Goal: Find specific page/section: Find specific page/section

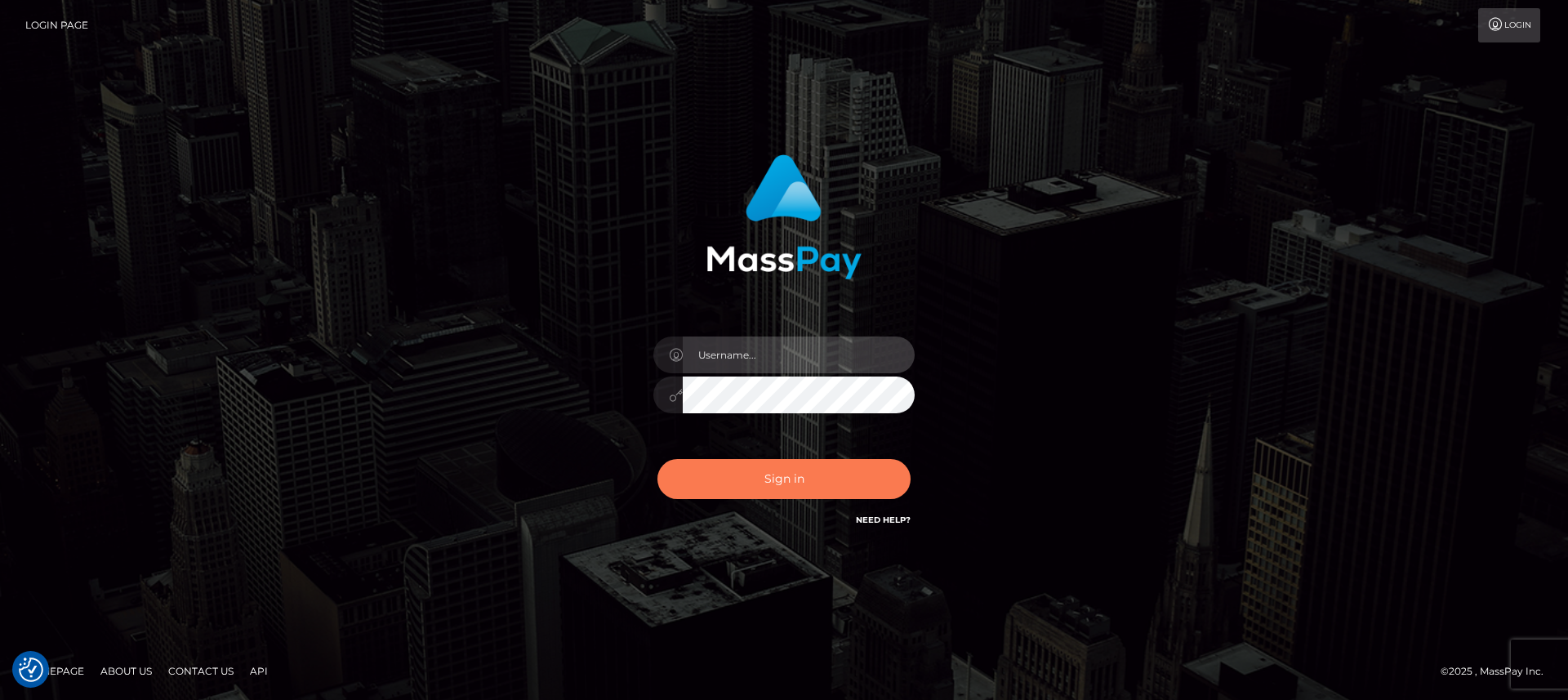
type input "nt.es"
click at [745, 471] on button "Sign in" at bounding box center [784, 479] width 253 height 40
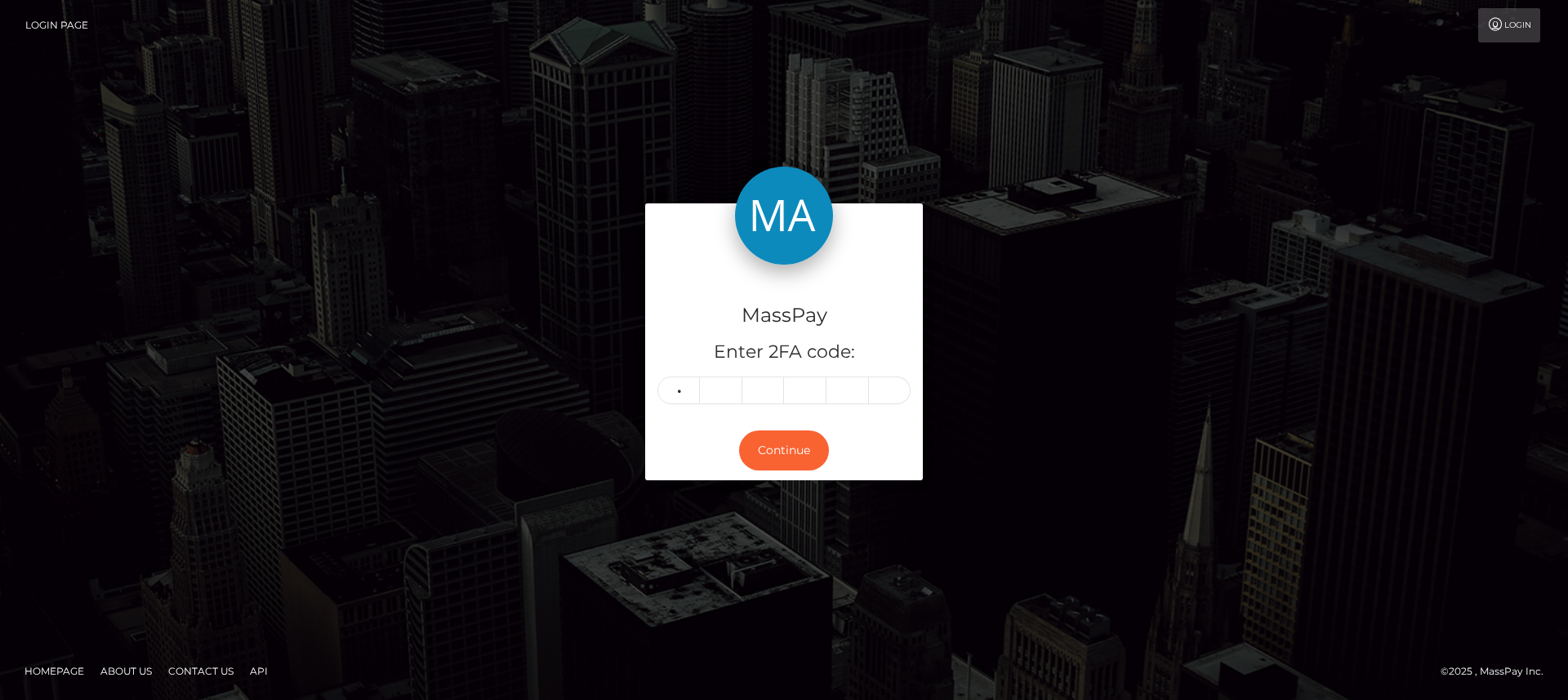
type input "5"
type input "2"
type input "3"
type input "4"
type input "2"
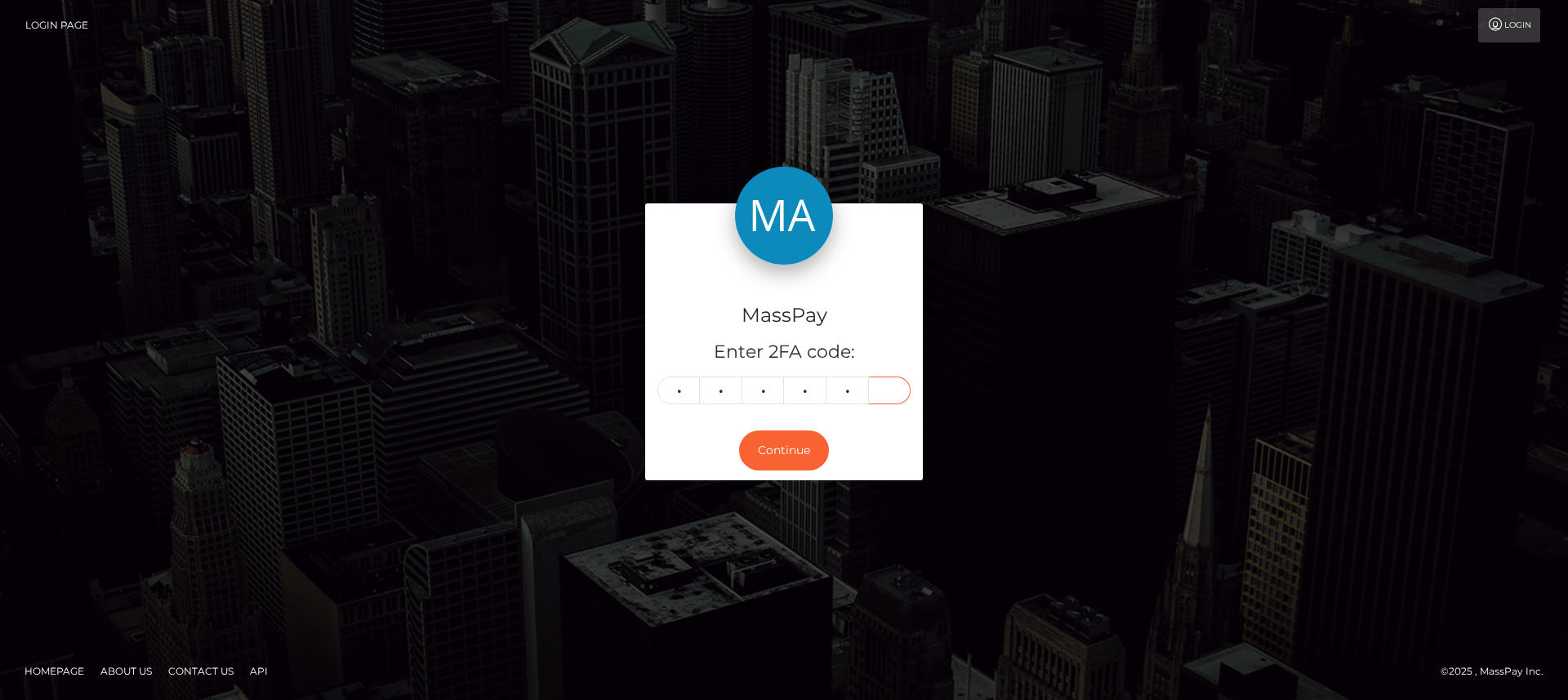
type input "4"
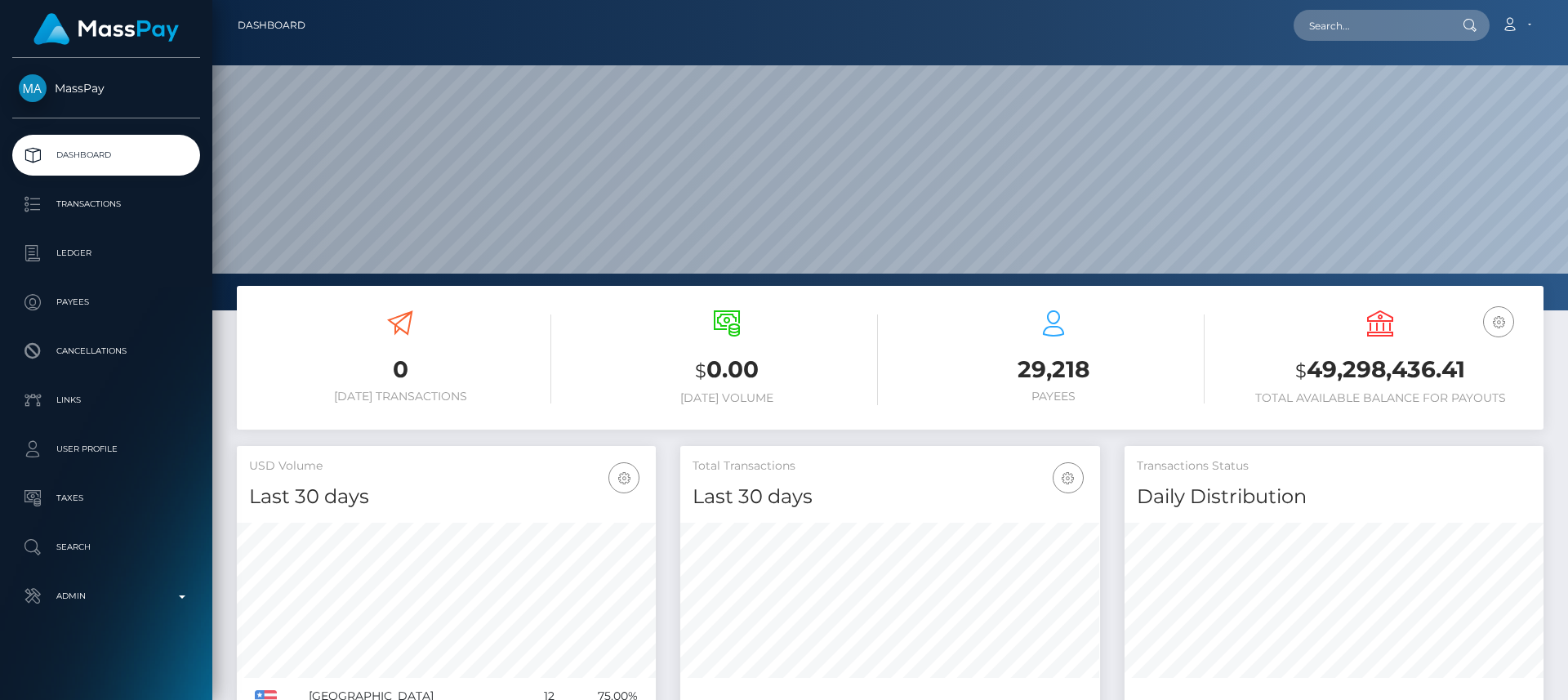
scroll to position [290, 420]
click at [1442, 35] on input "text" at bounding box center [1370, 25] width 154 height 31
paste input "[EMAIL_ADDRESS][DOMAIN_NAME]"
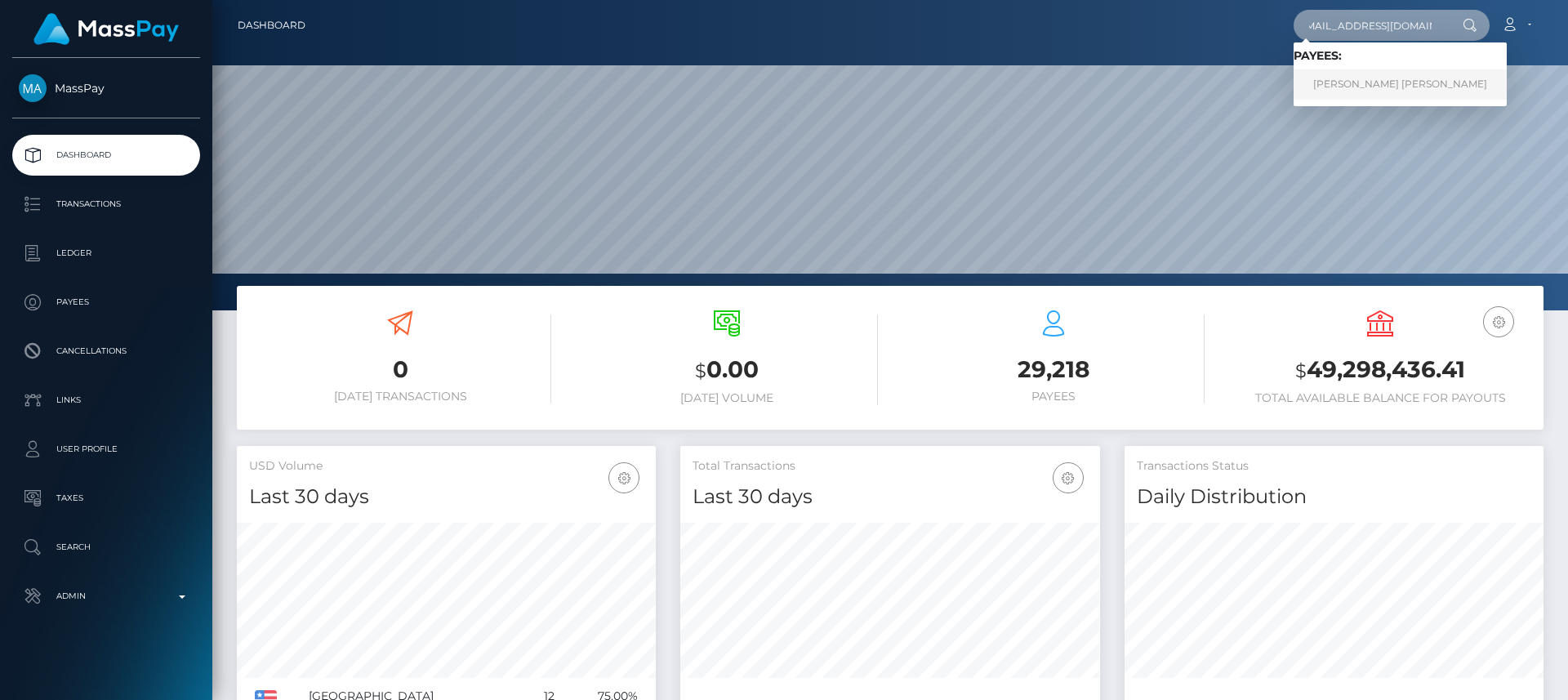
type input "[EMAIL_ADDRESS][DOMAIN_NAME]"
click at [1403, 85] on link "Maryellen Harry" at bounding box center [1399, 84] width 213 height 30
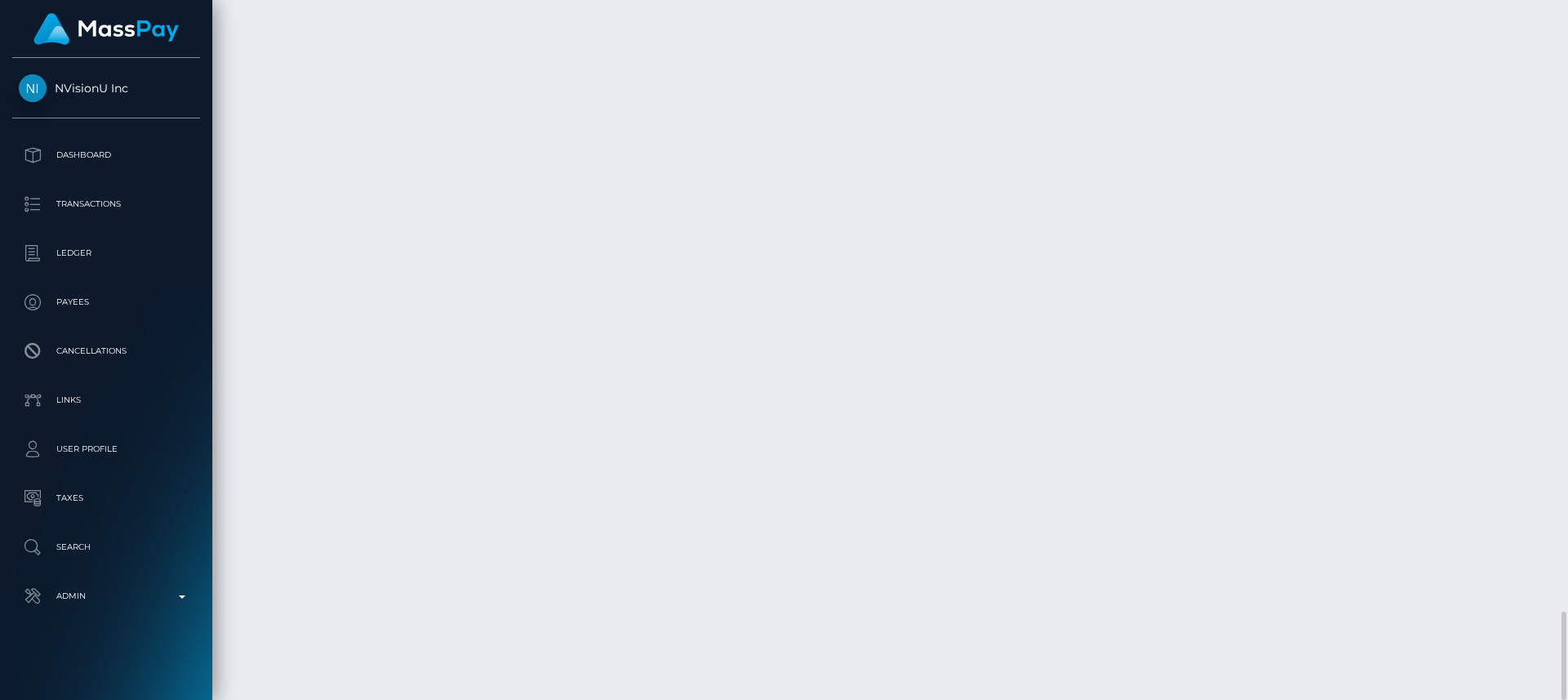
scroll to position [196, 420]
click at [426, 397] on div "Additional Info" at bounding box center [431, 403] width 106 height 30
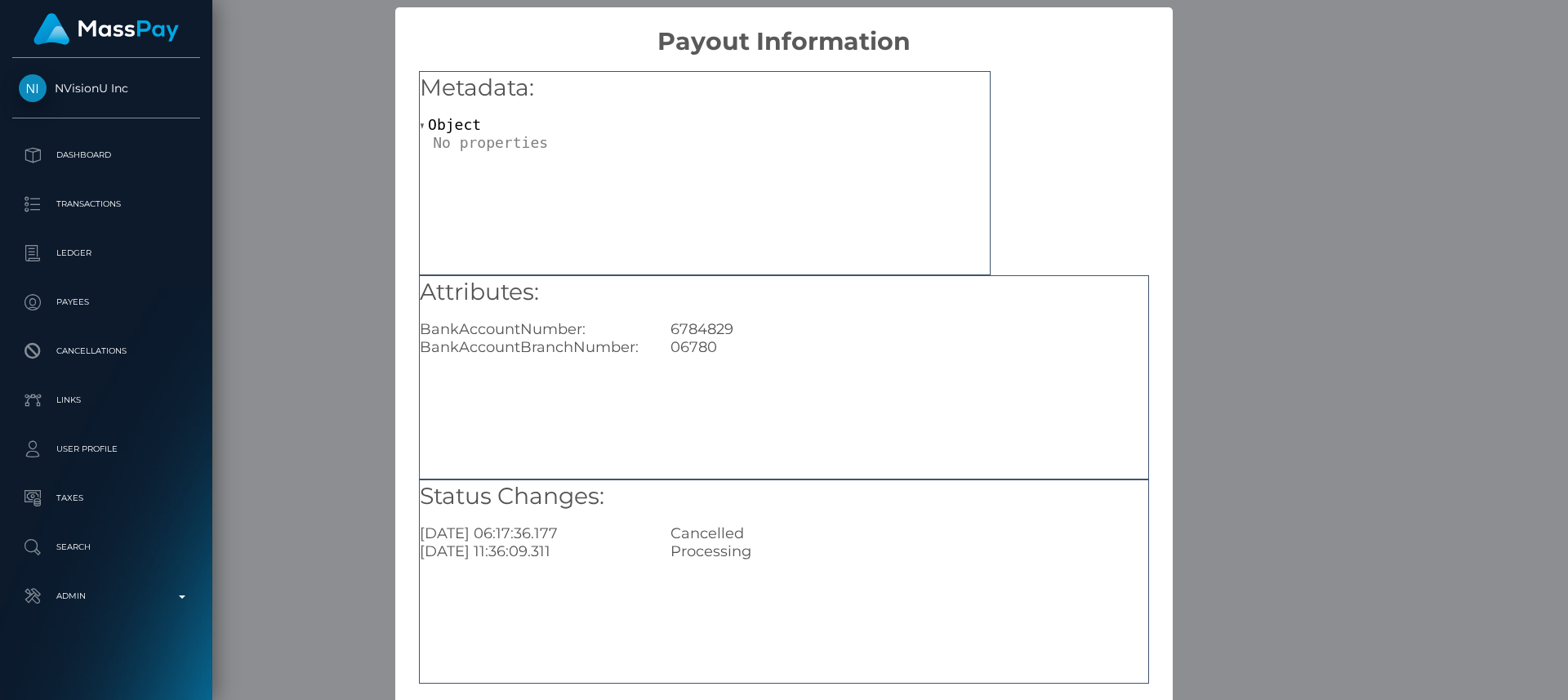
click at [711, 327] on div "6784829" at bounding box center [908, 329] width 501 height 18
copy div "6784829"
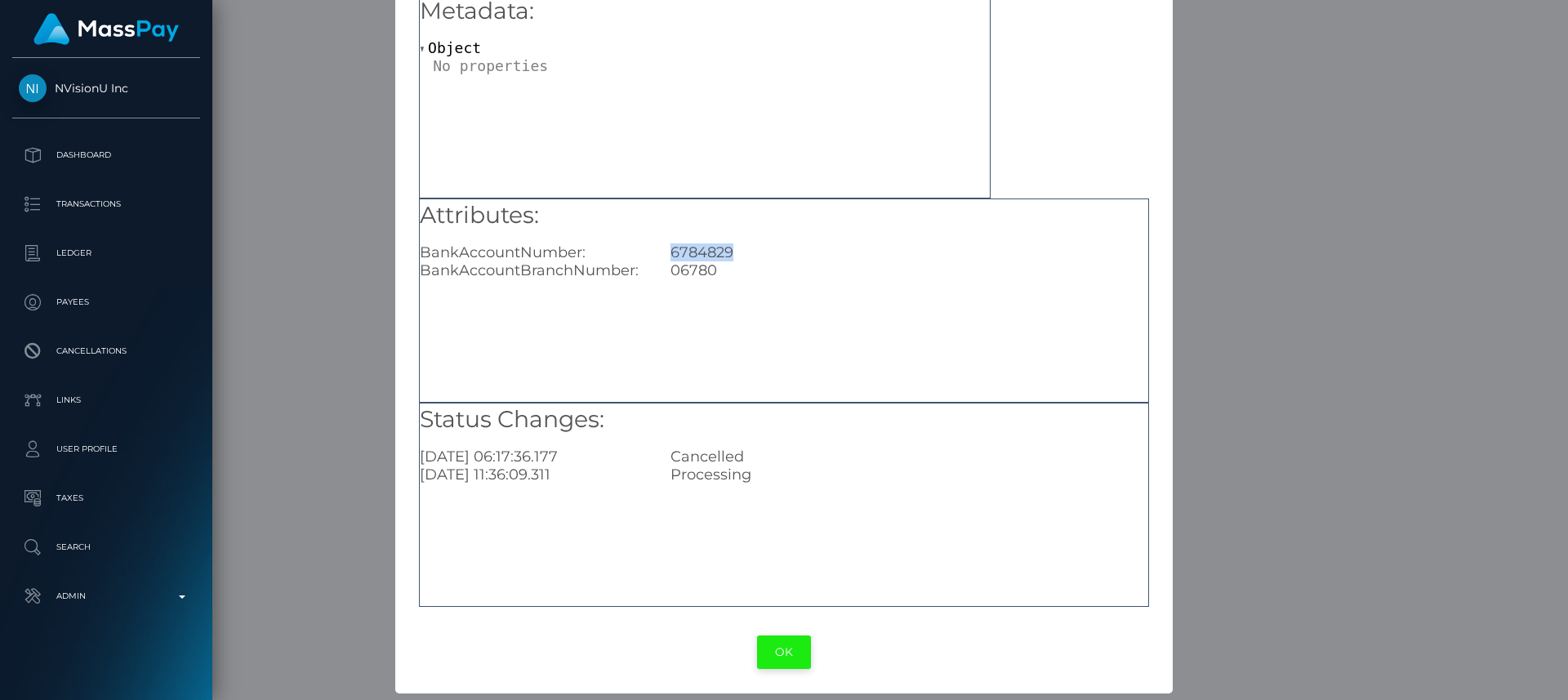
click at [793, 639] on button "OK" at bounding box center [784, 652] width 54 height 33
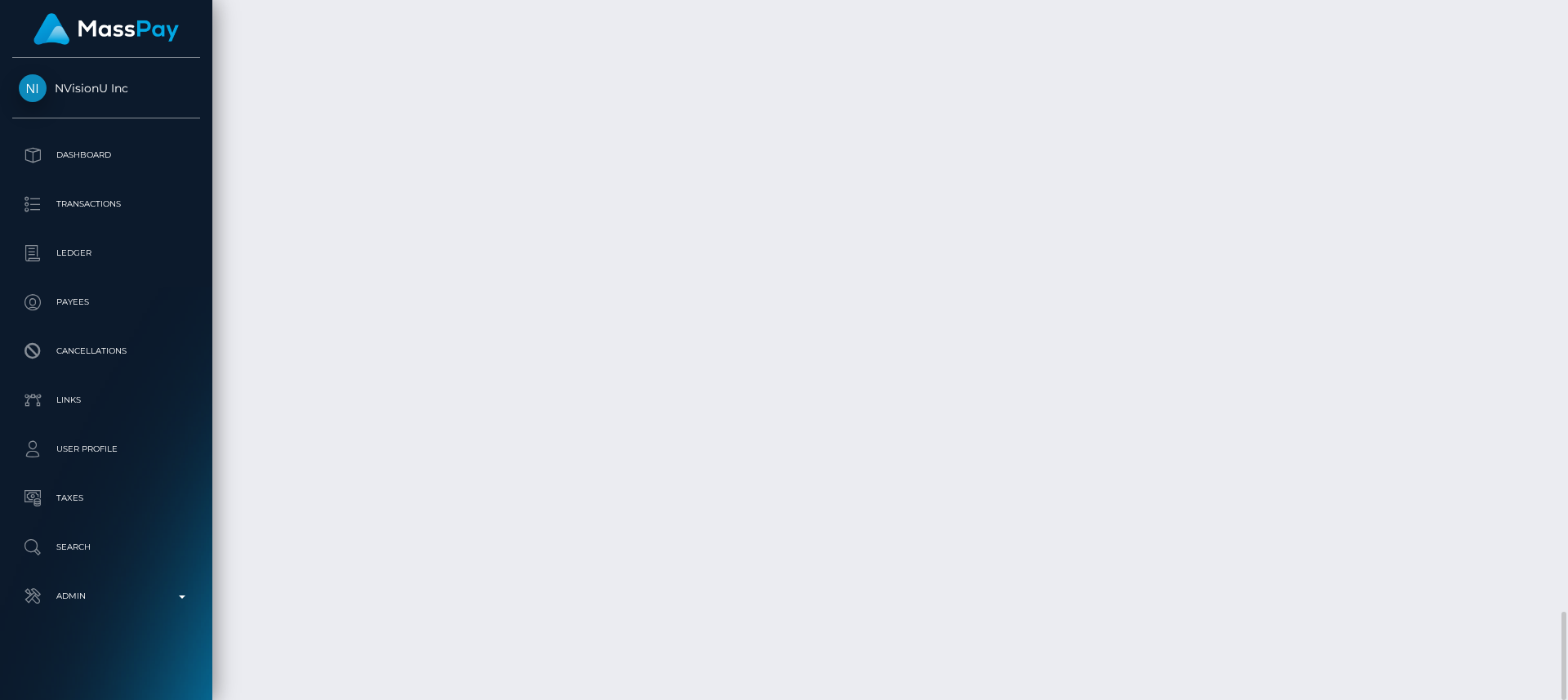
scroll to position [196, 420]
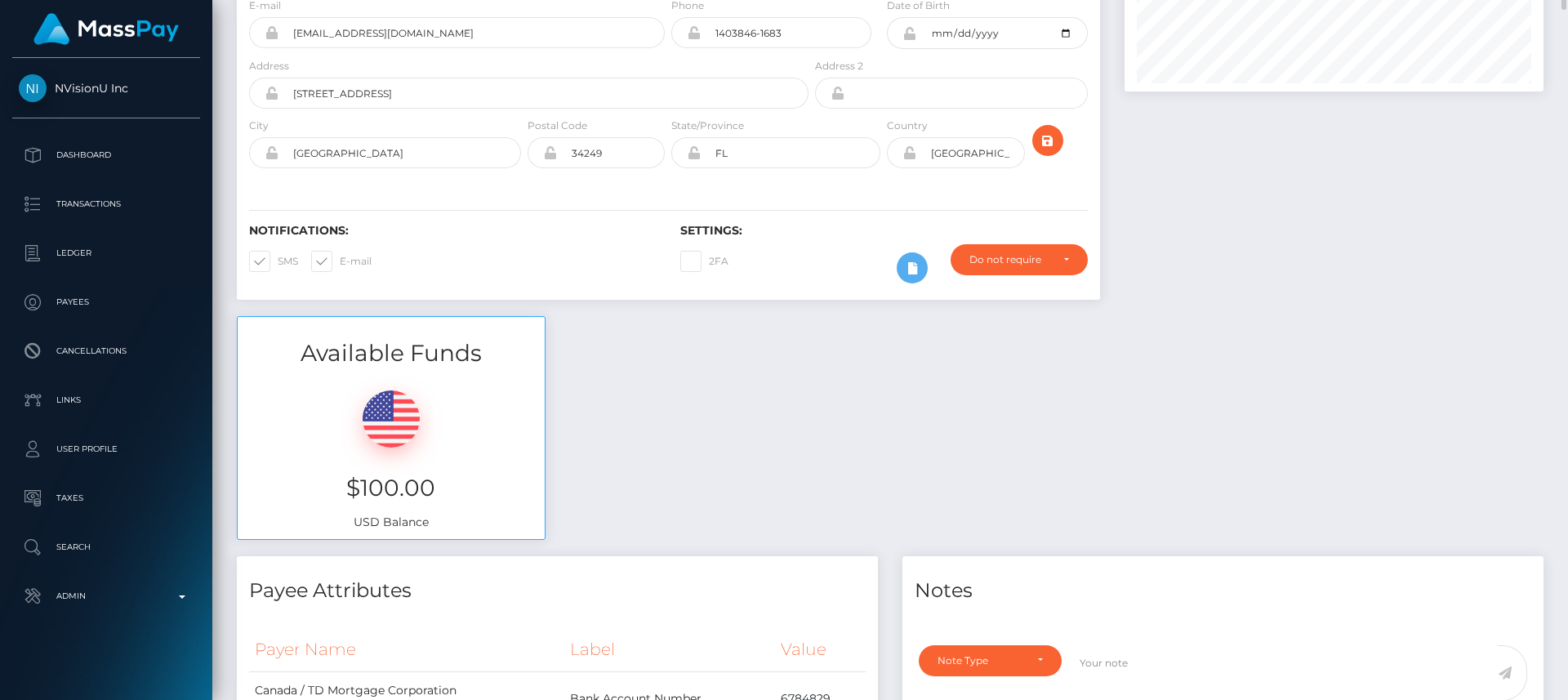
scroll to position [0, 0]
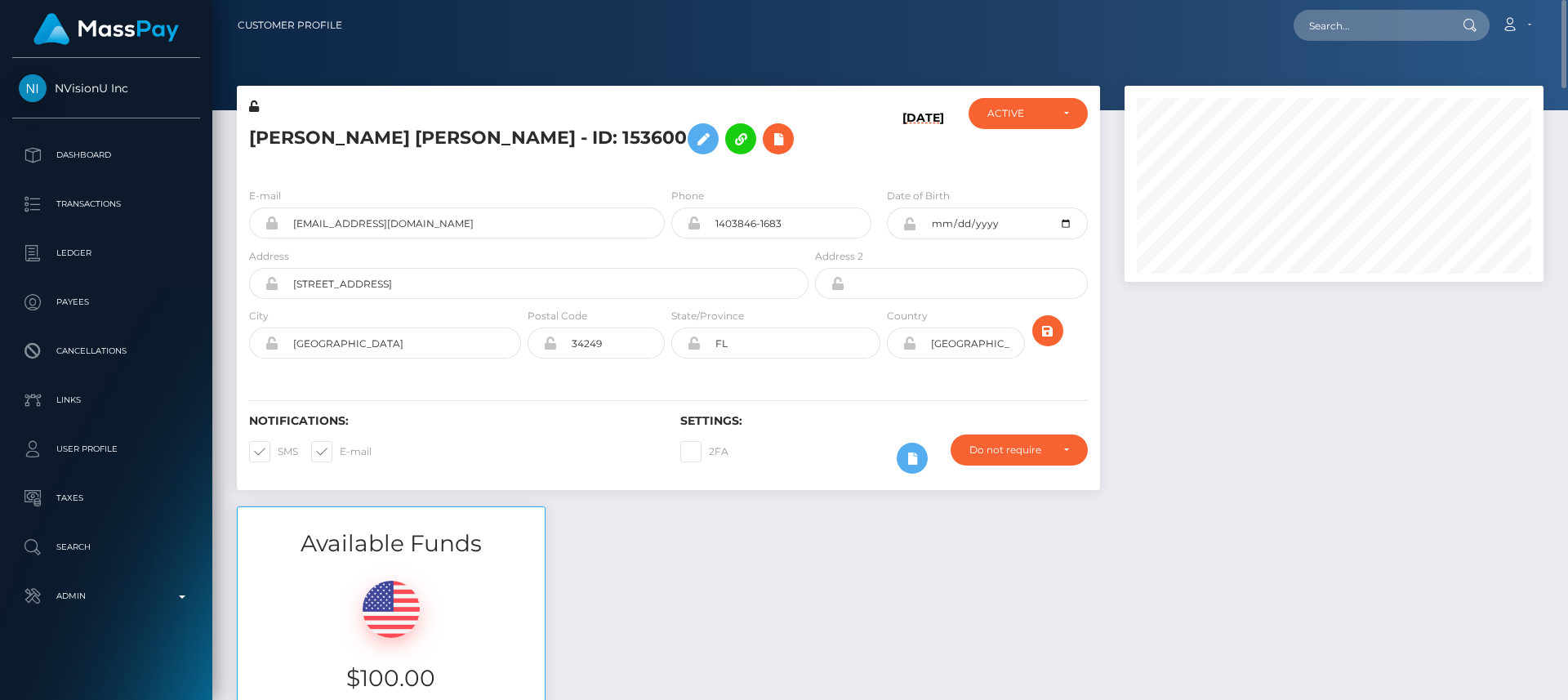
click at [303, 141] on h5 "[PERSON_NAME] [PERSON_NAME] - ID: 153600" at bounding box center [524, 138] width 551 height 48
copy h5 "Maryellen"
click at [723, 557] on div "Available Funds $100.00 USD Balance" at bounding box center [890, 626] width 1331 height 240
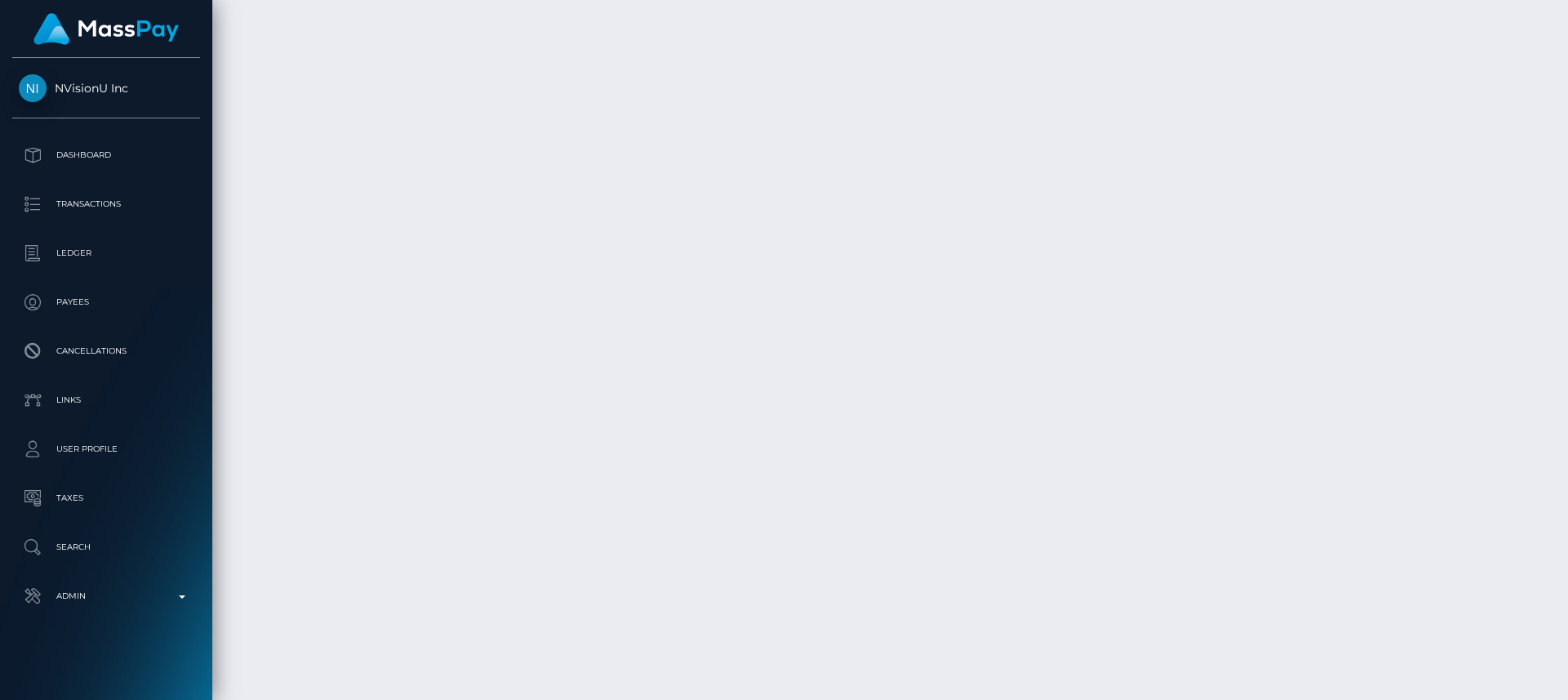
scroll to position [4854, 0]
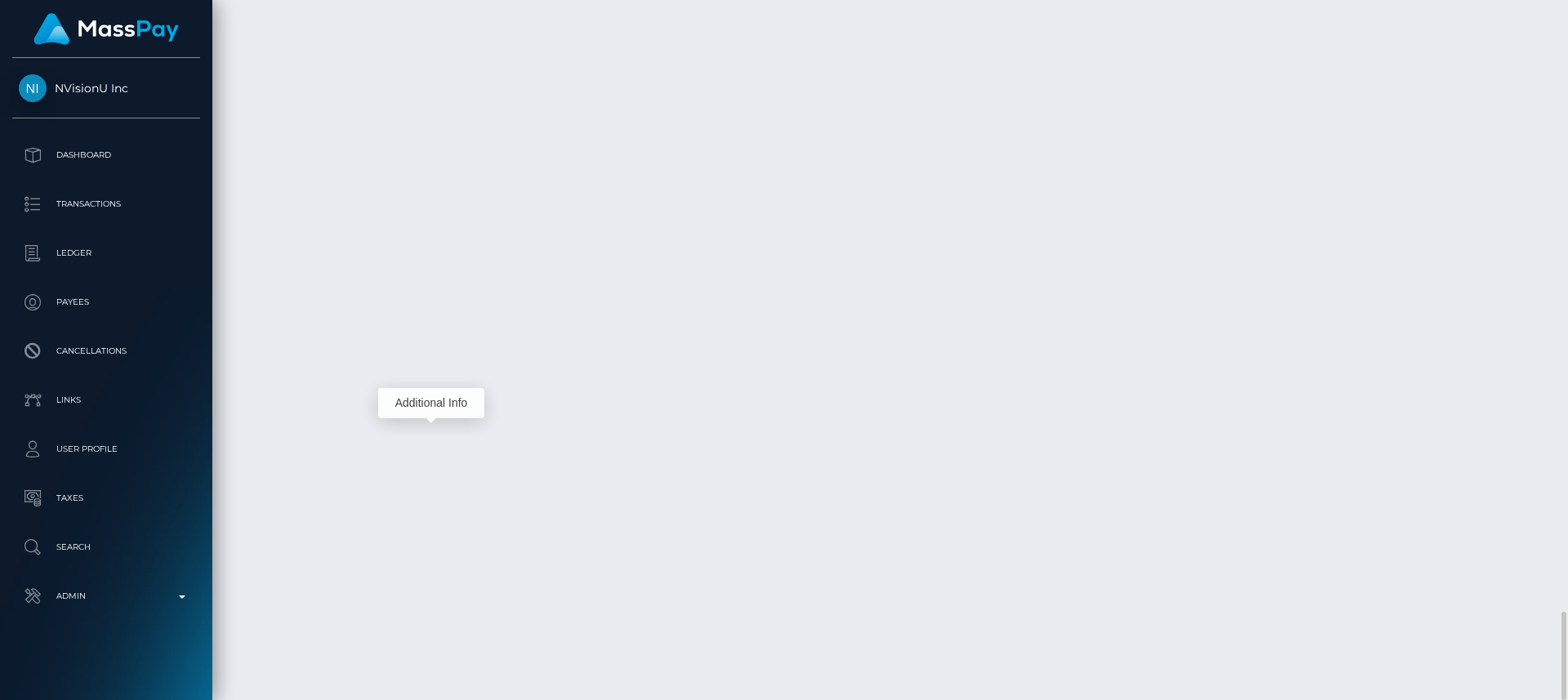
click at [434, 400] on div "Additional Info" at bounding box center [431, 403] width 106 height 30
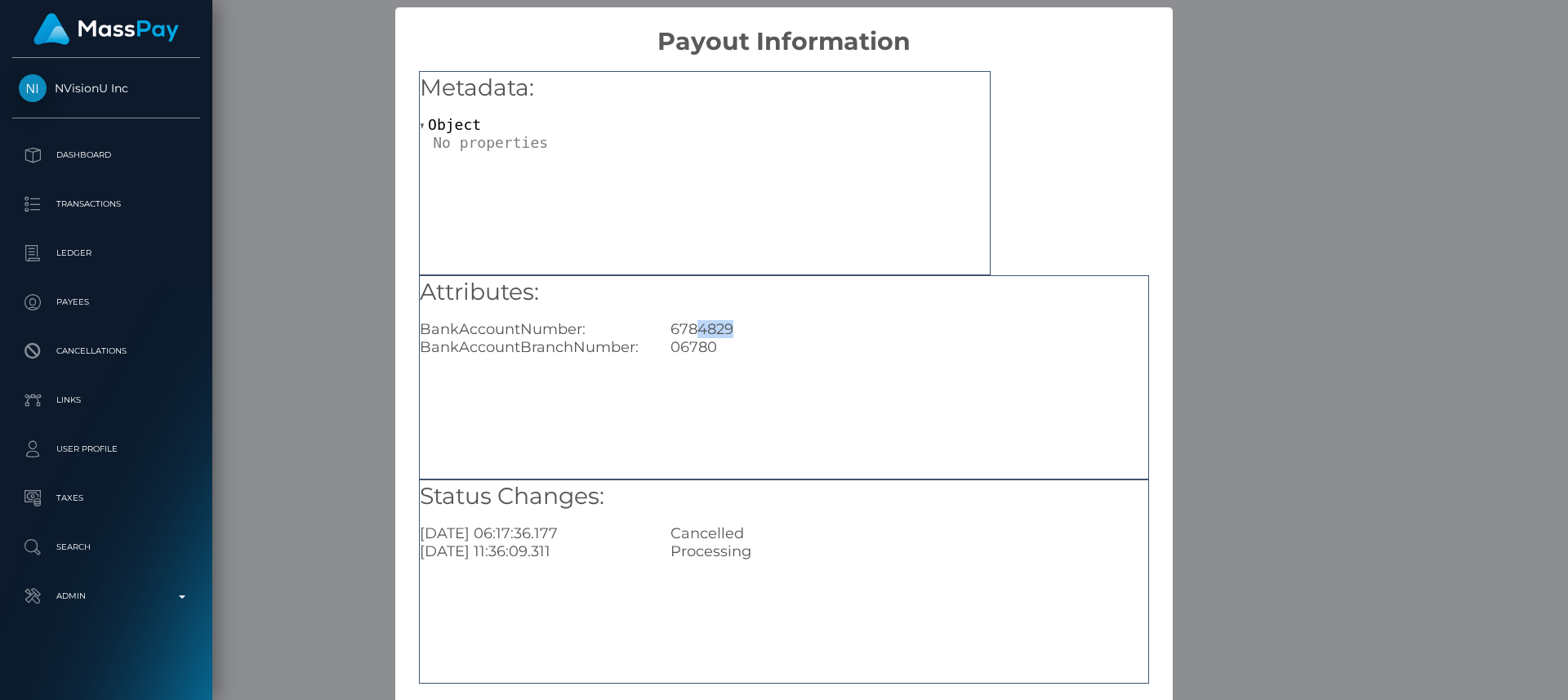
drag, startPoint x: 733, startPoint y: 330, endPoint x: 695, endPoint y: 328, distance: 38.1
click at [695, 328] on div "6784829" at bounding box center [908, 329] width 501 height 18
copy div "4829"
click at [344, 60] on div "× Payout Information Metadata: Object Attributes: BankAccountNumber: 6784829 Ba…" at bounding box center [784, 350] width 1568 height 700
click at [1238, 157] on div "× Payout Information Metadata: Object Attributes: BankAccountNumber: 6784829 Ba…" at bounding box center [784, 350] width 1568 height 700
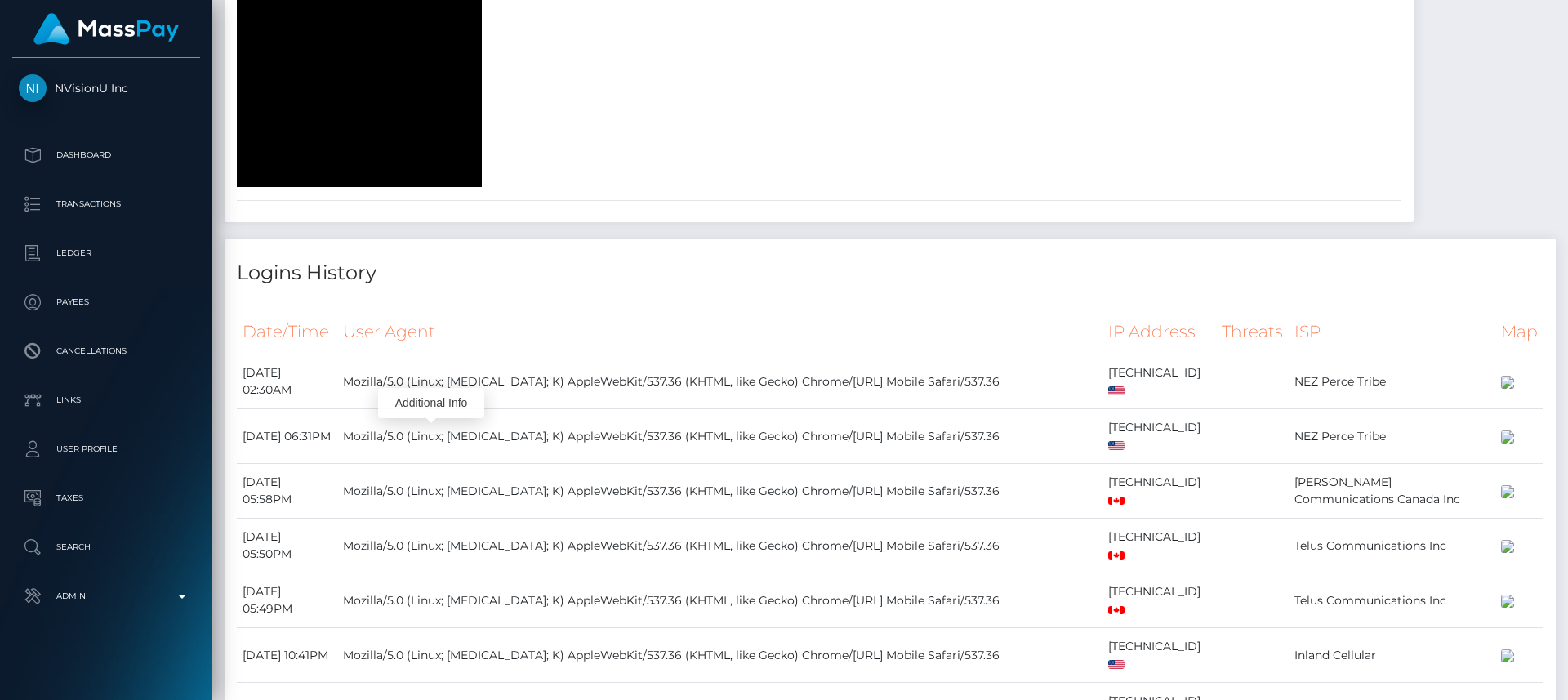
scroll to position [0, 0]
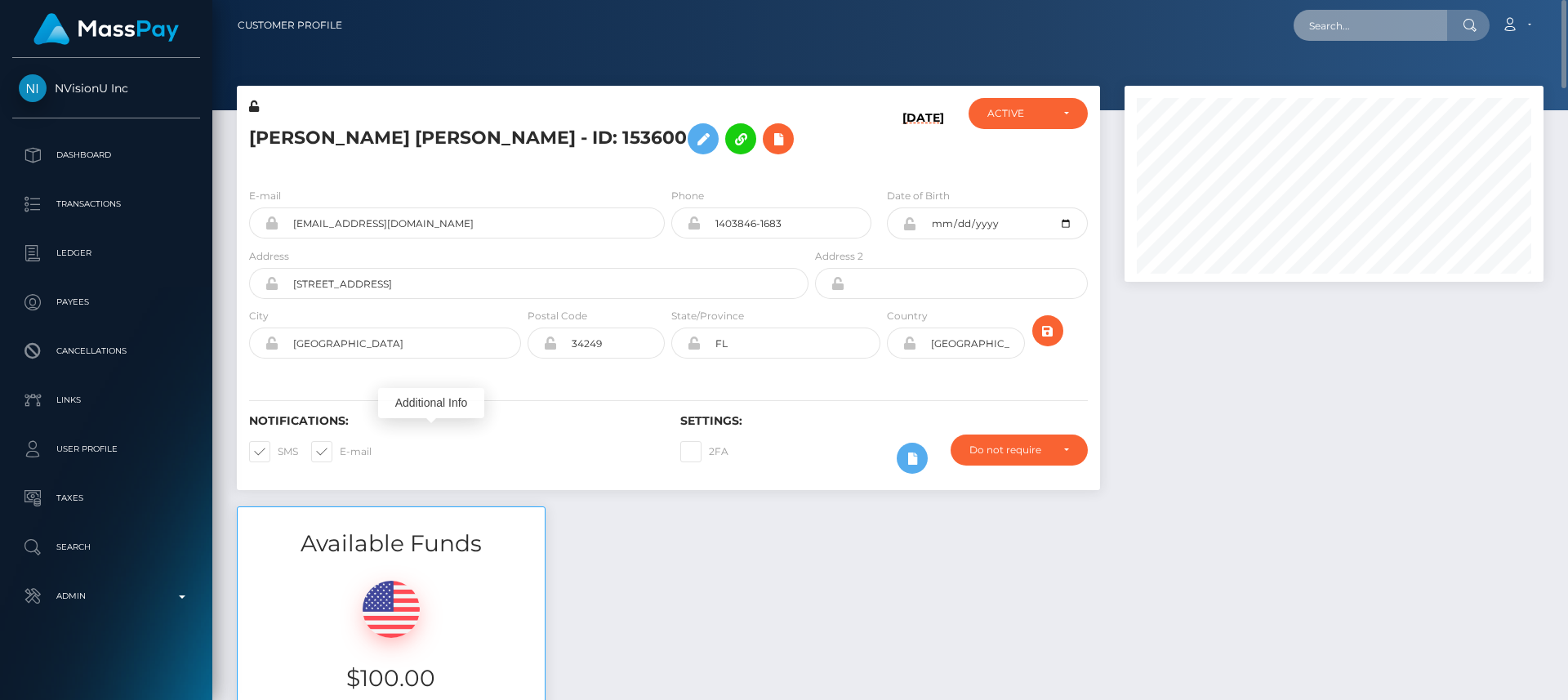
click at [1370, 29] on input "text" at bounding box center [1370, 25] width 154 height 31
paste input "aamoshood2019@gmail.com"
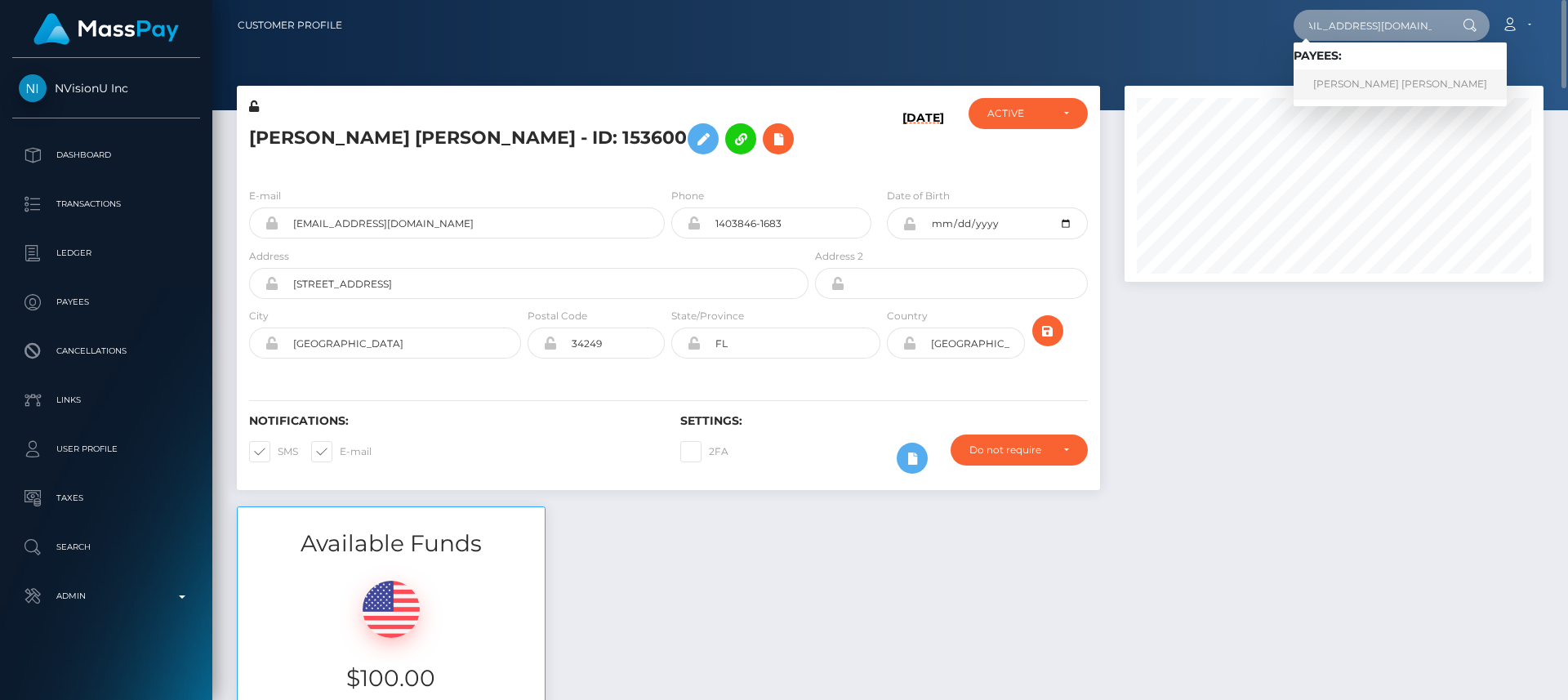
type input "aamoshood2019@gmail.com"
click at [1362, 78] on link "Abass Ayobami Moshood" at bounding box center [1399, 84] width 213 height 30
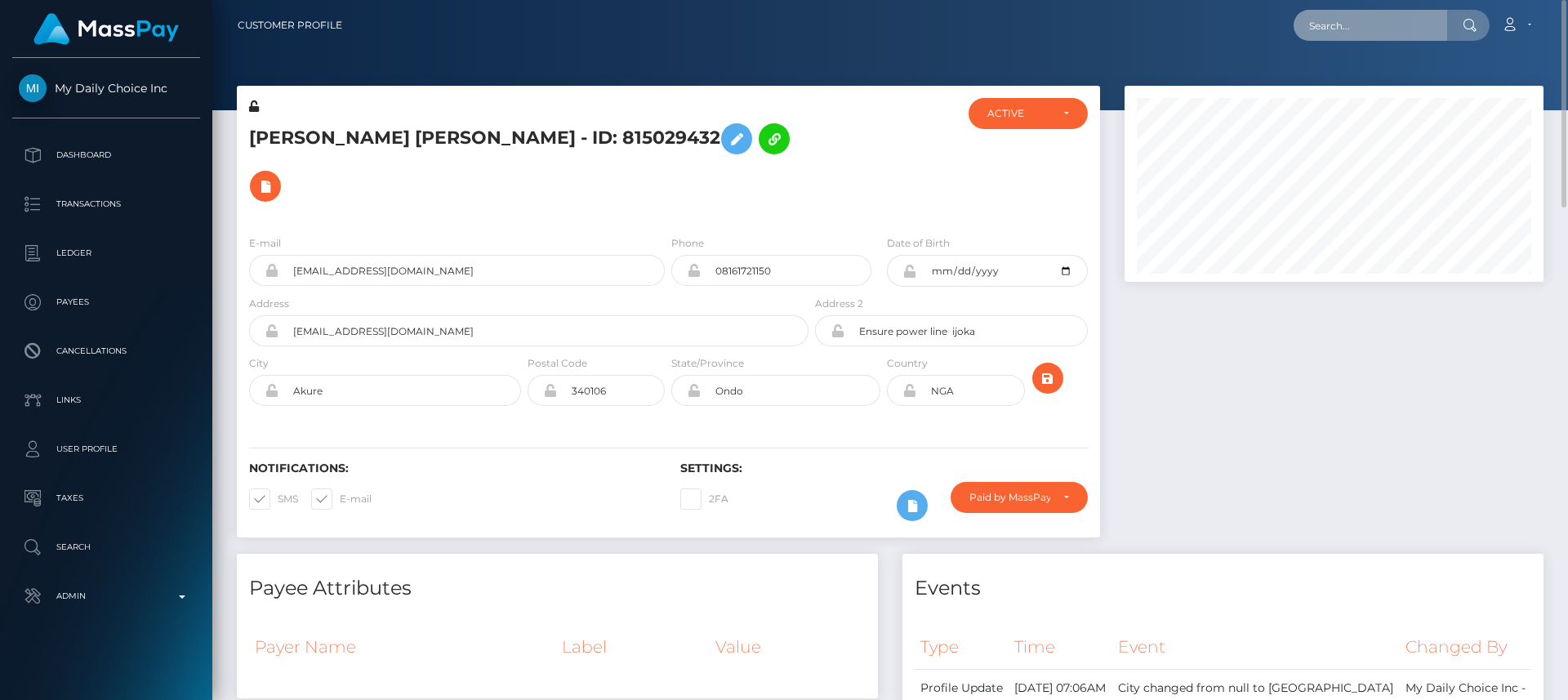
click at [1325, 25] on input "text" at bounding box center [1370, 25] width 154 height 31
paste input "[EMAIL_ADDRESS][DOMAIN_NAME]"
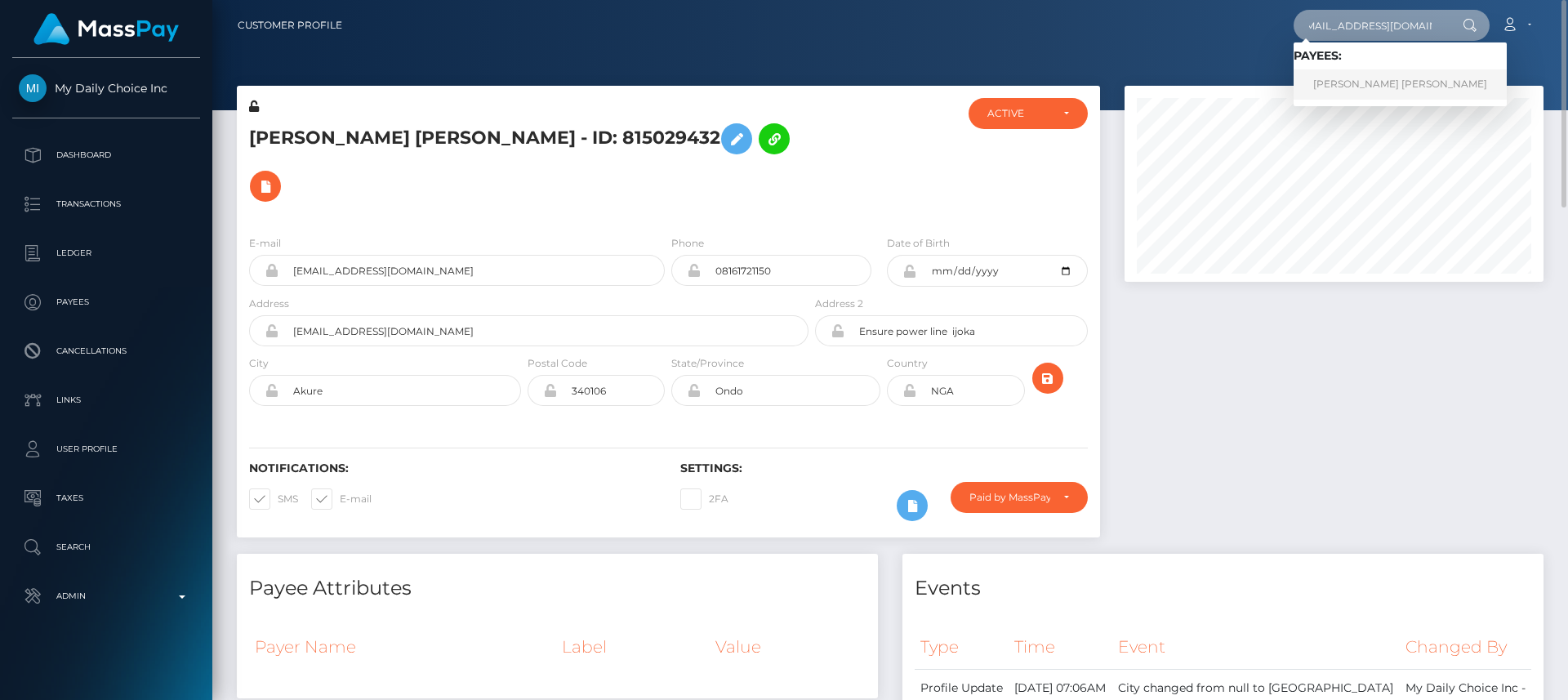
type input "[EMAIL_ADDRESS][DOMAIN_NAME]"
click at [1348, 88] on link "Maryellen Harry" at bounding box center [1399, 84] width 213 height 30
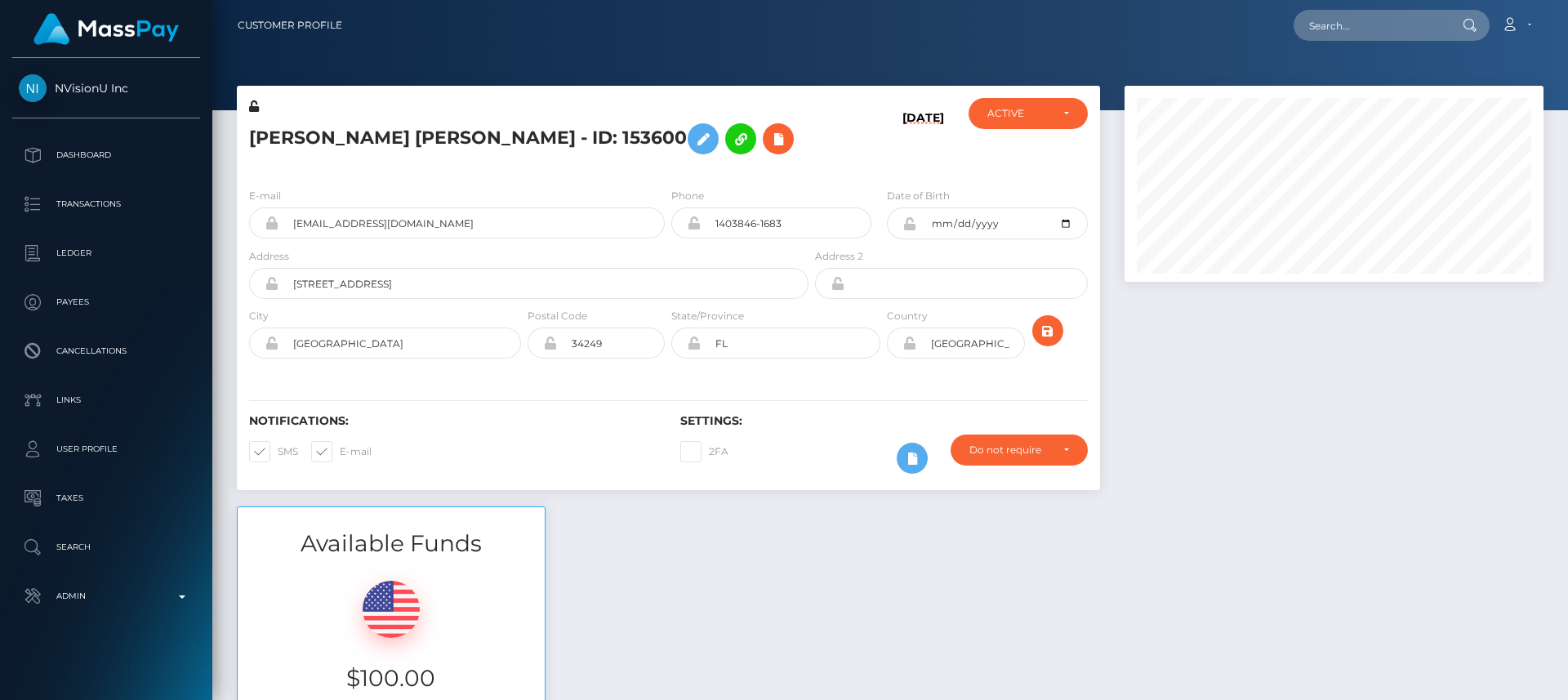
scroll to position [196, 420]
click at [1341, 17] on input "text" at bounding box center [1370, 25] width 154 height 31
paste input "[EMAIL_ADDRESS][DOMAIN_NAME]"
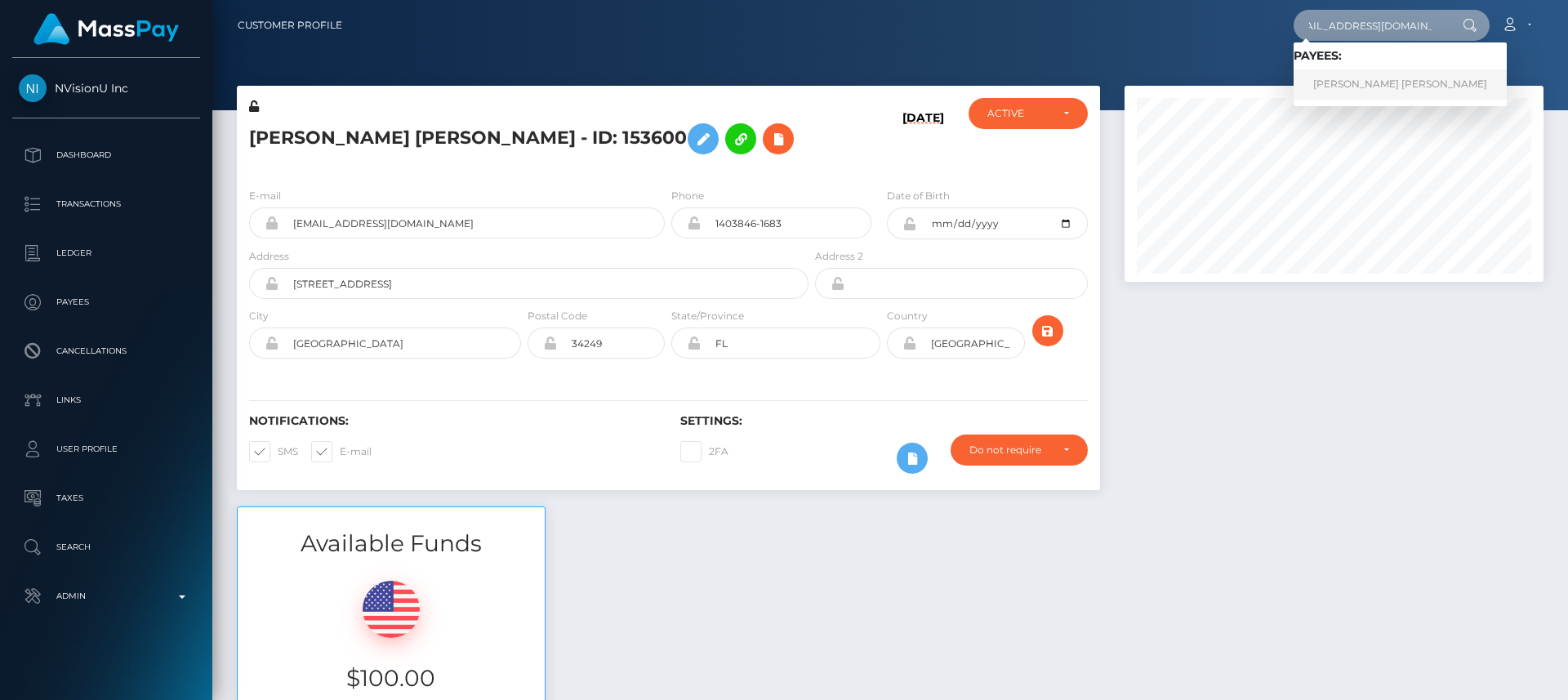
type input "[EMAIL_ADDRESS][DOMAIN_NAME]"
click at [1335, 85] on link "[PERSON_NAME] [PERSON_NAME]" at bounding box center [1399, 84] width 213 height 30
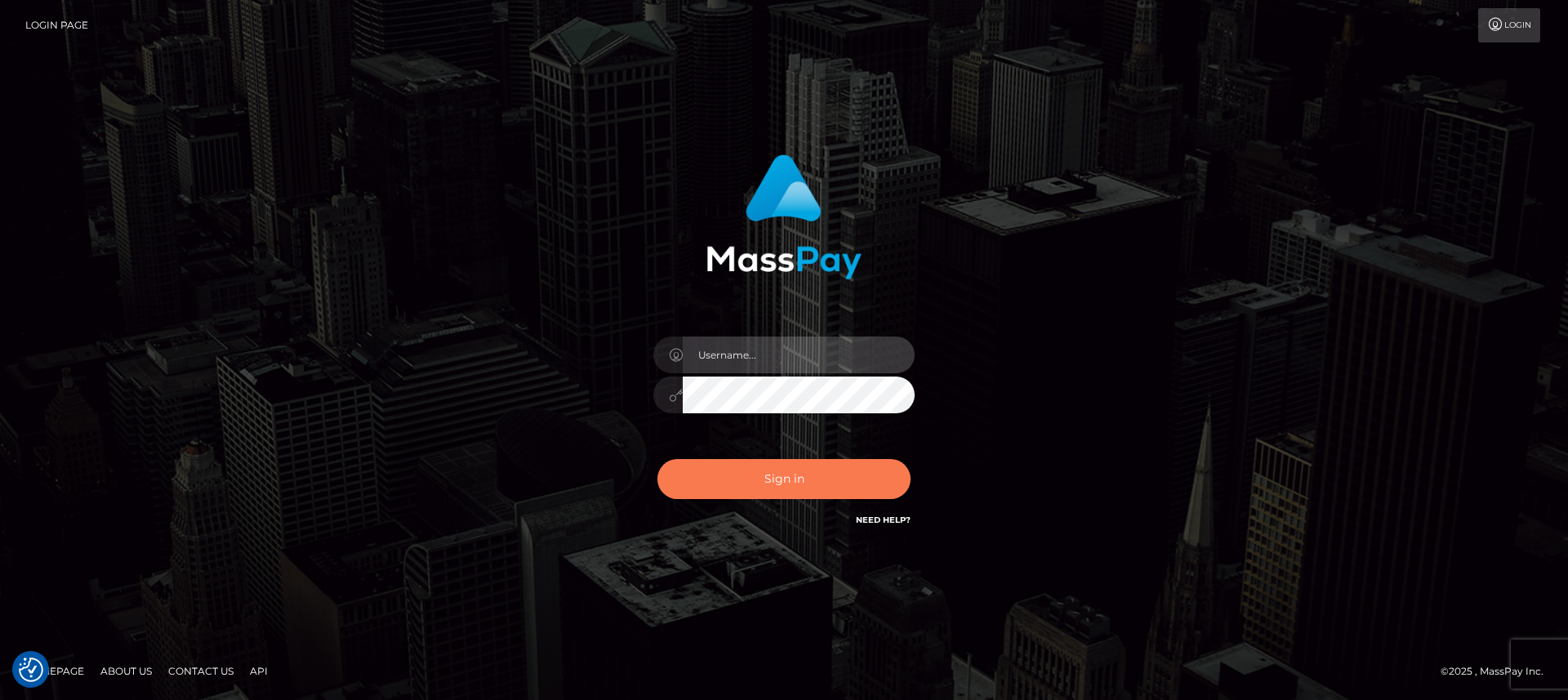
type input "nt.es"
click at [720, 483] on button "Sign in" at bounding box center [784, 479] width 253 height 40
type input "[DOMAIN_NAME]"
click at [720, 483] on button "Sign in" at bounding box center [784, 479] width 253 height 40
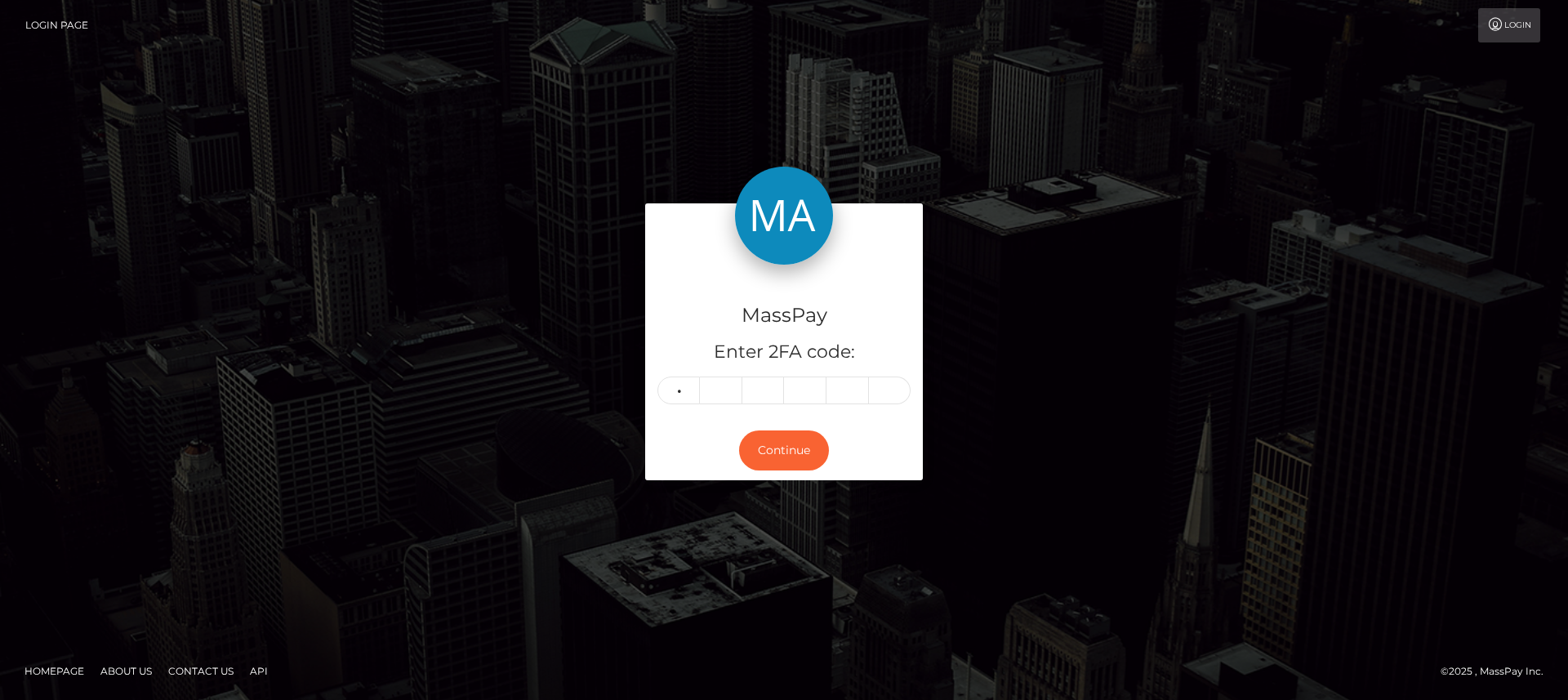
type input "7"
type input "0"
type input "7"
type input "5"
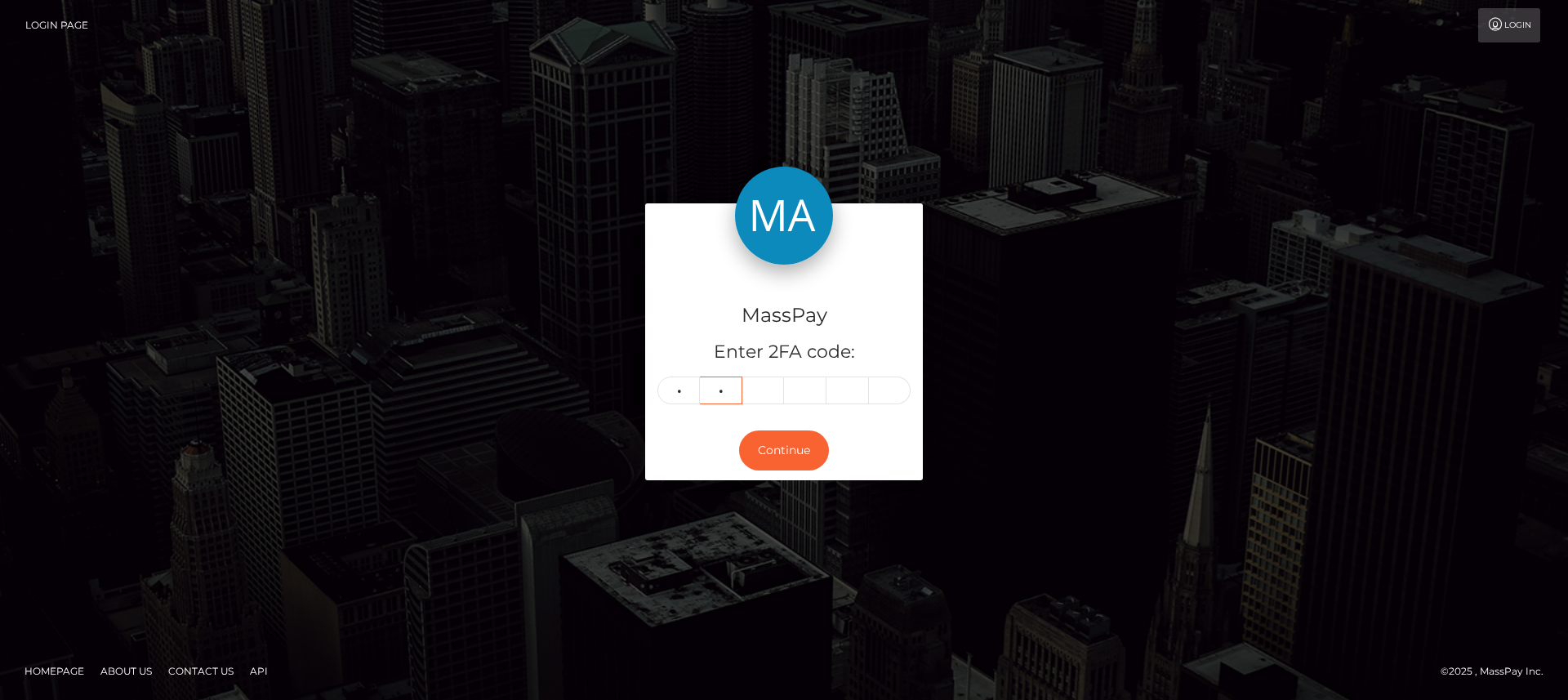
type input "5"
type input "2"
type input "8"
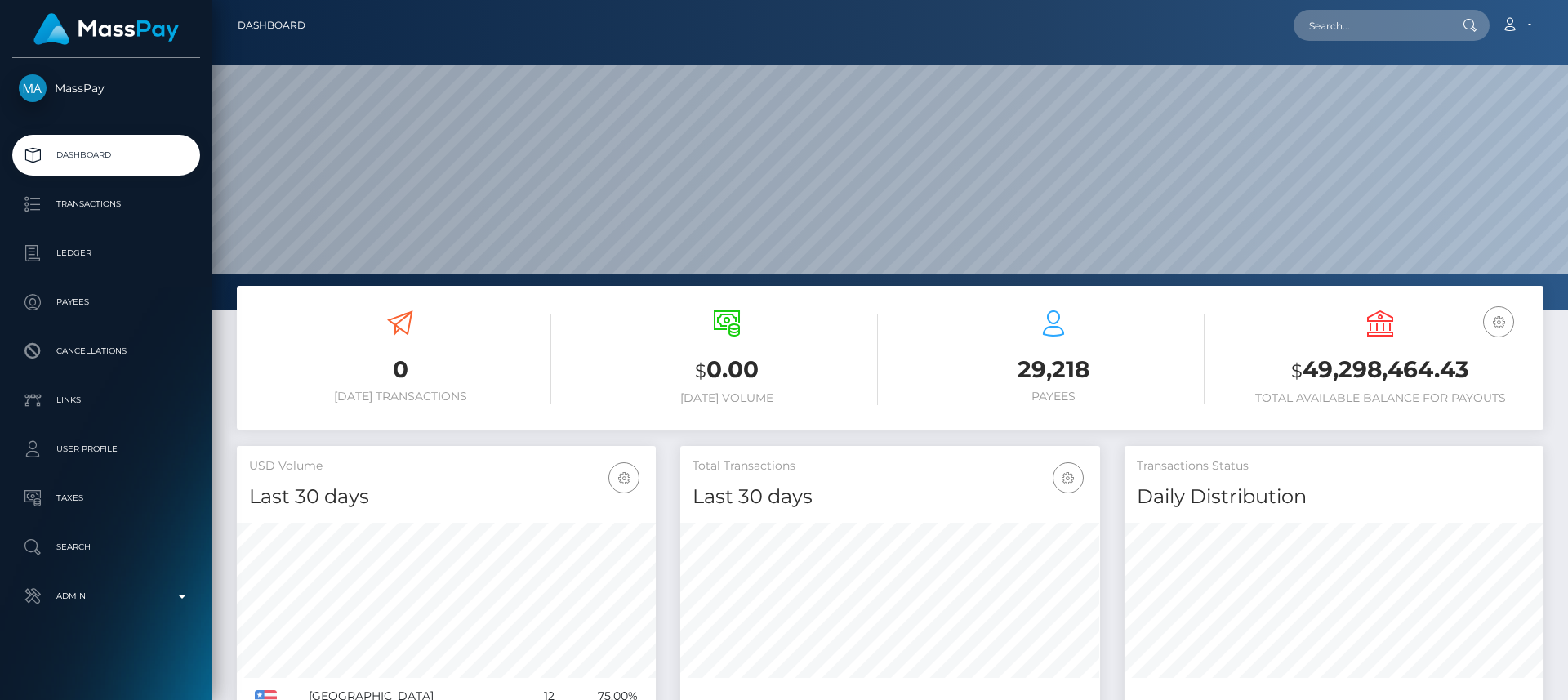
scroll to position [290, 420]
click at [1366, 28] on input "text" at bounding box center [1370, 25] width 154 height 31
paste input "[EMAIL_ADDRESS][DOMAIN_NAME]"
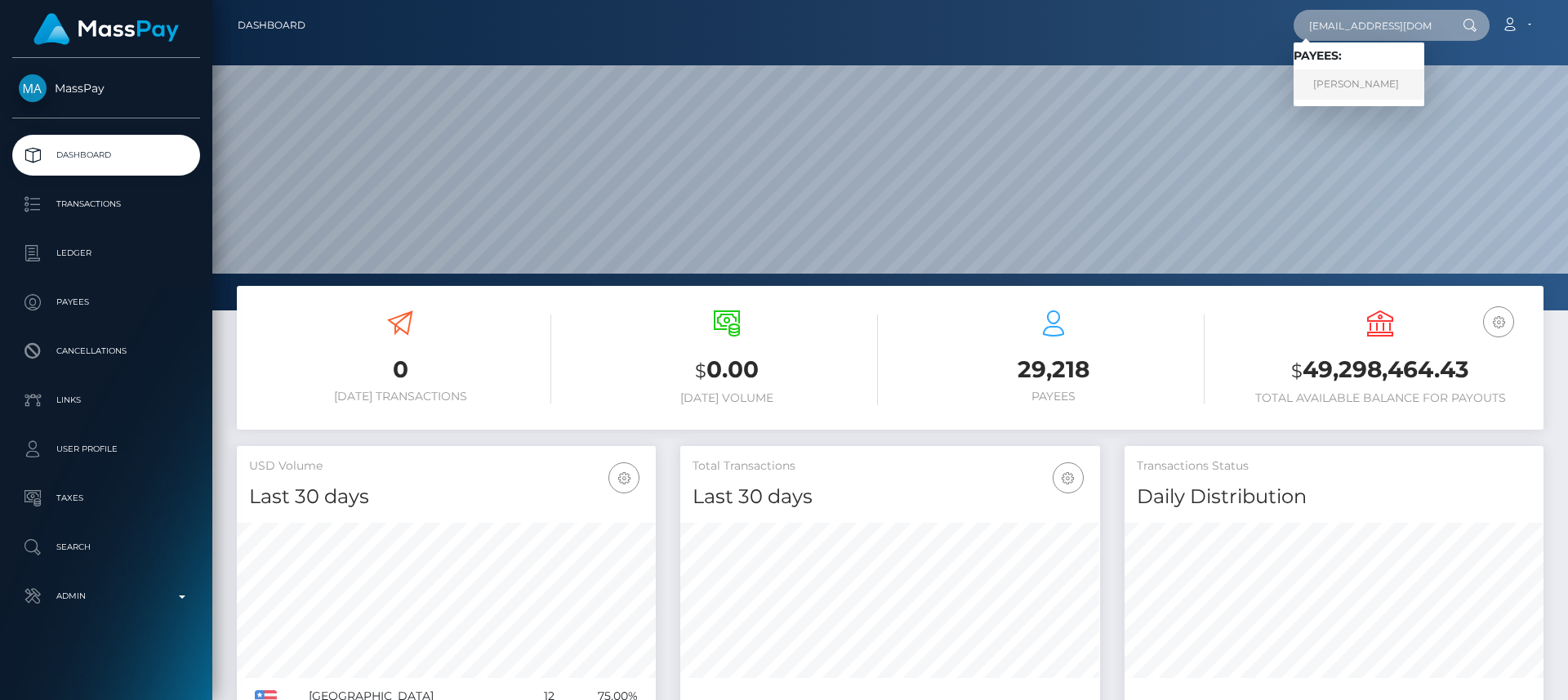
type input "[EMAIL_ADDRESS][DOMAIN_NAME]"
click at [1378, 90] on link "FAHIMA ZAKY SHARIF" at bounding box center [1358, 84] width 131 height 30
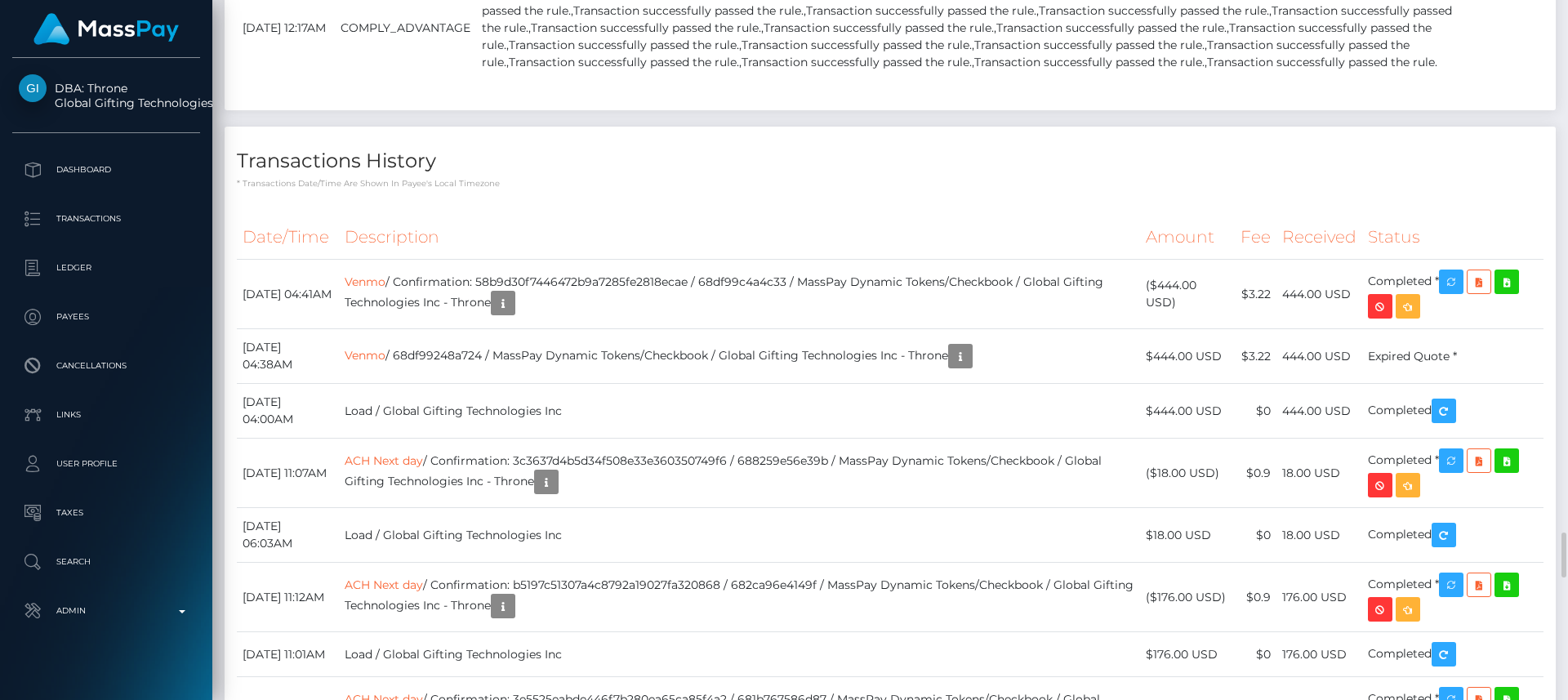
scroll to position [8260, 0]
